Goal: Information Seeking & Learning: Check status

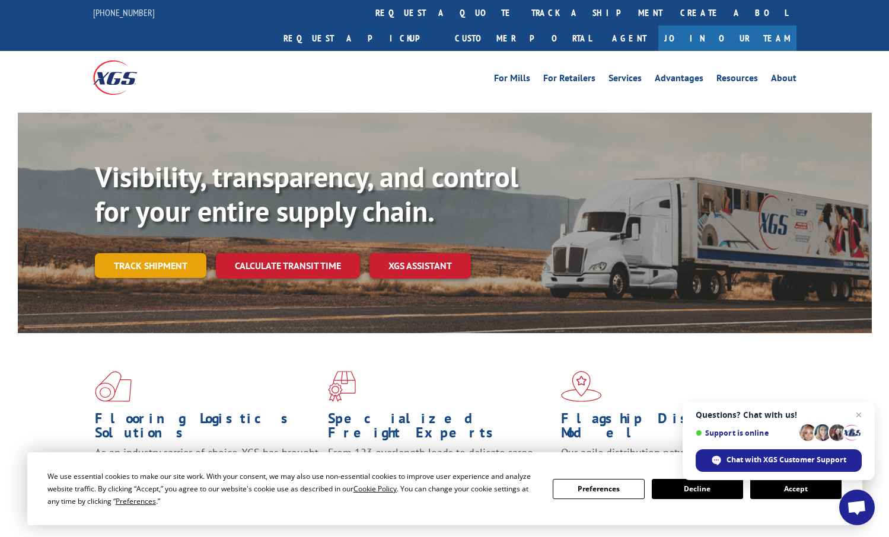
click at [141, 253] on link "Track shipment" at bounding box center [151, 265] width 112 height 25
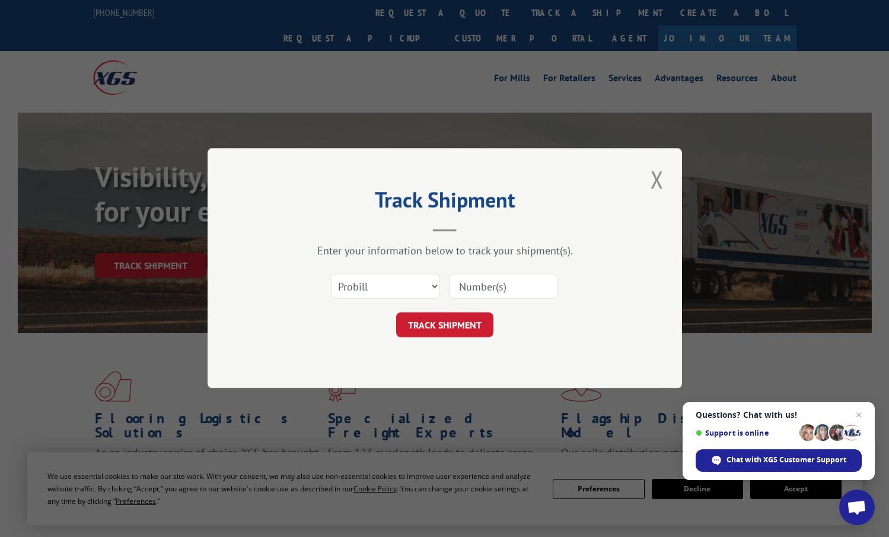
click at [464, 288] on input at bounding box center [503, 287] width 109 height 25
type input "16932978"
click at [453, 326] on button "TRACK SHIPMENT" at bounding box center [444, 325] width 97 height 25
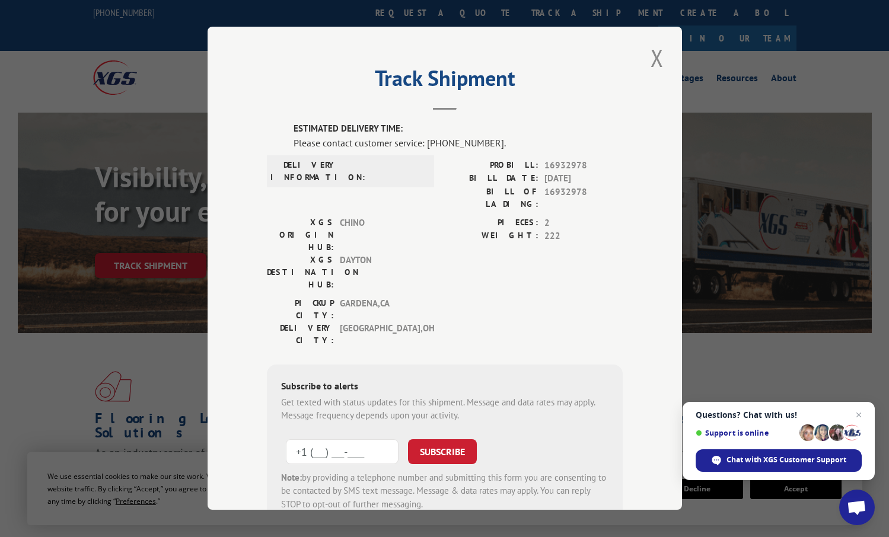
click at [294, 440] on input "+1 (___) ___-____" at bounding box center [342, 452] width 113 height 25
type input "[PHONE_NUMBER]"
click at [429, 440] on button "SUBSCRIBE" at bounding box center [442, 452] width 69 height 25
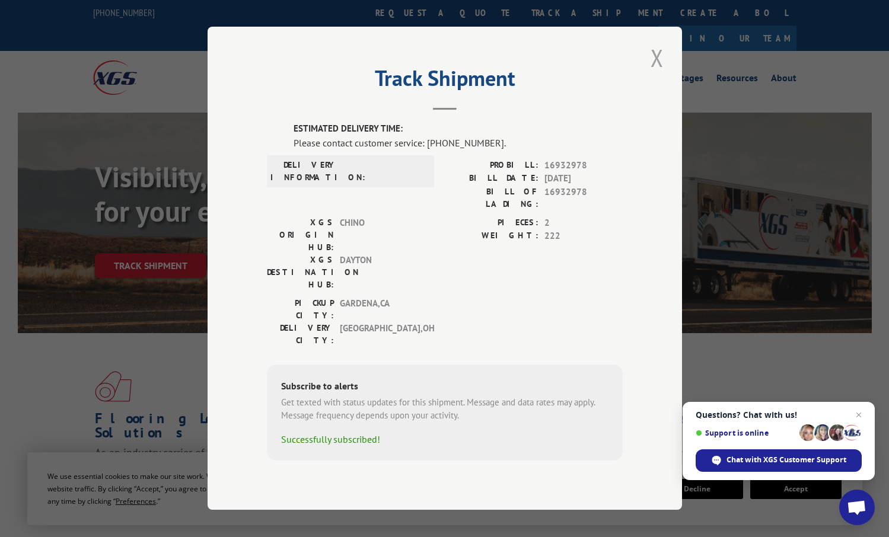
click at [657, 74] on button "Close modal" at bounding box center [657, 58] width 20 height 33
